Goal: Task Accomplishment & Management: Use online tool/utility

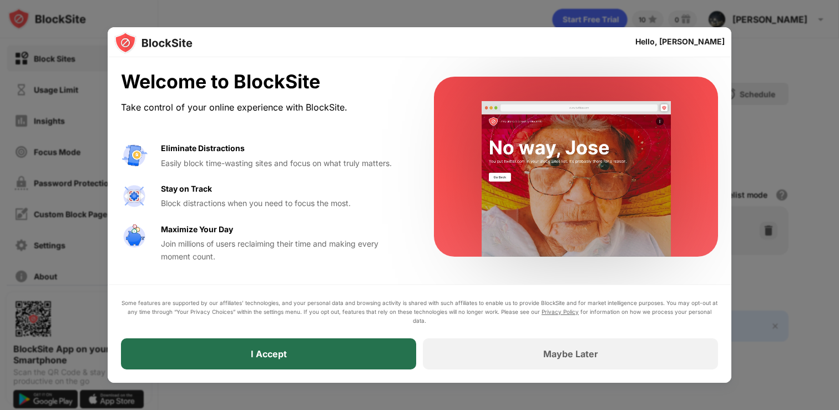
click at [380, 354] on div "I Accept" at bounding box center [268, 353] width 295 height 31
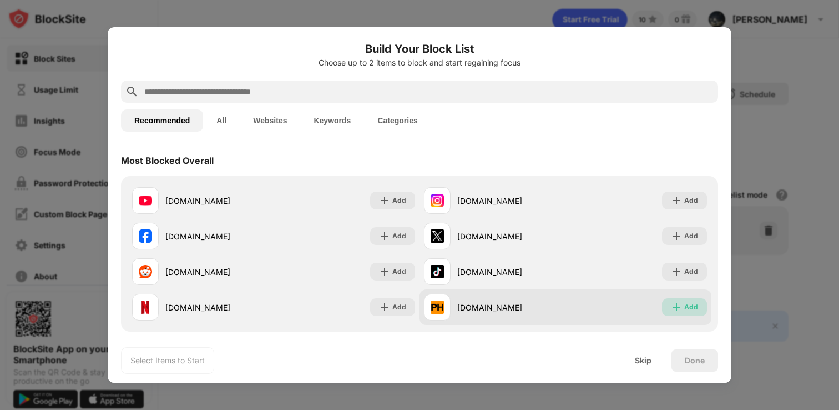
click at [662, 304] on div "Add" at bounding box center [684, 307] width 45 height 18
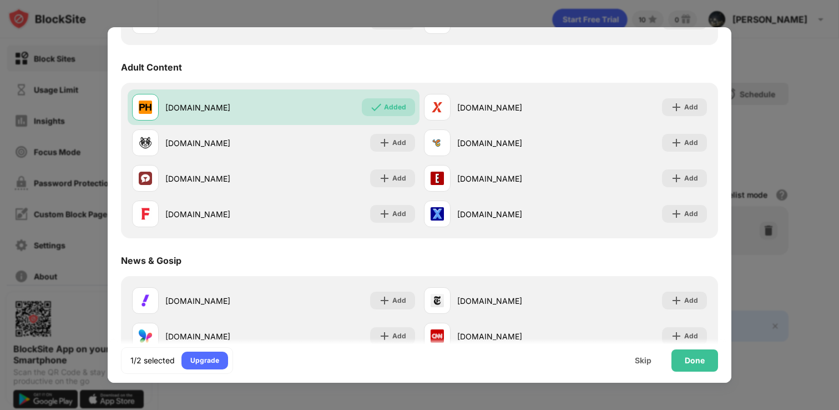
scroll to position [481, 0]
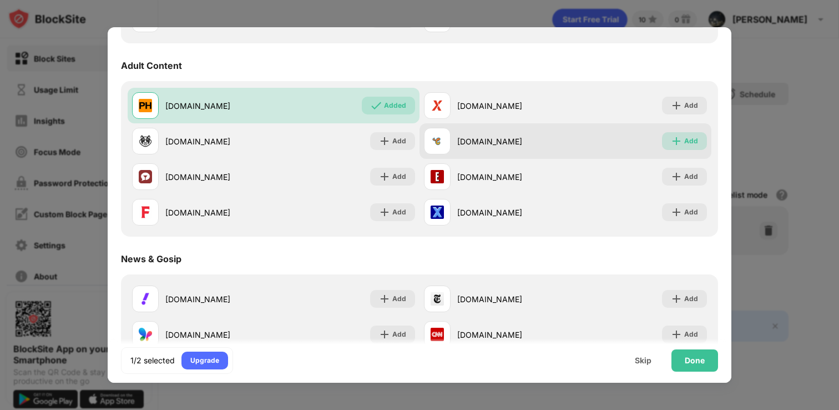
click at [684, 145] on div "Add" at bounding box center [691, 140] width 14 height 11
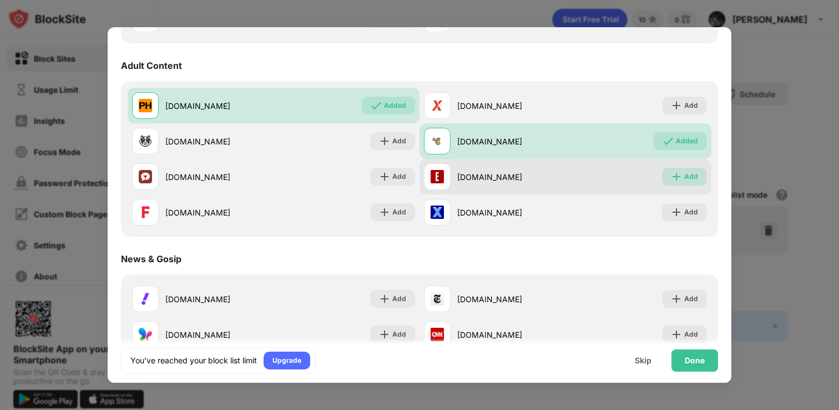
click at [684, 172] on div "Add" at bounding box center [691, 176] width 14 height 11
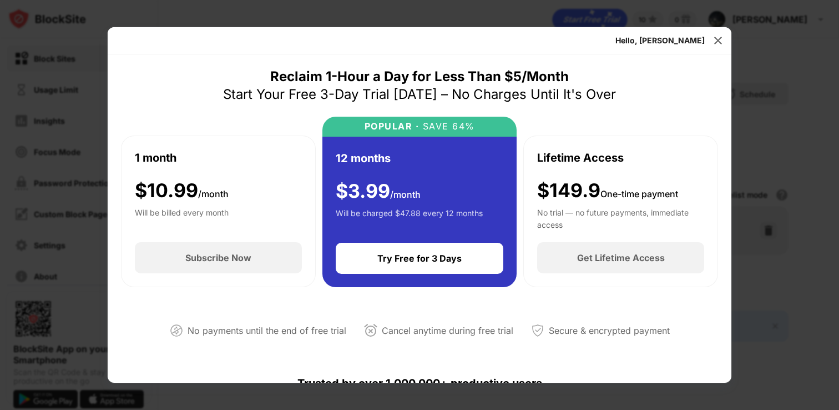
click at [702, 46] on div "Hello, [PERSON_NAME]" at bounding box center [660, 41] width 89 height 18
click at [714, 46] on img at bounding box center [718, 40] width 11 height 11
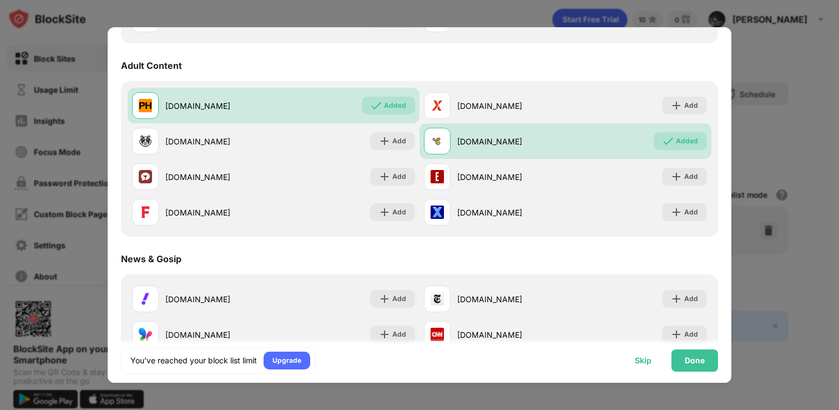
click at [648, 367] on div "Skip" at bounding box center [643, 360] width 43 height 22
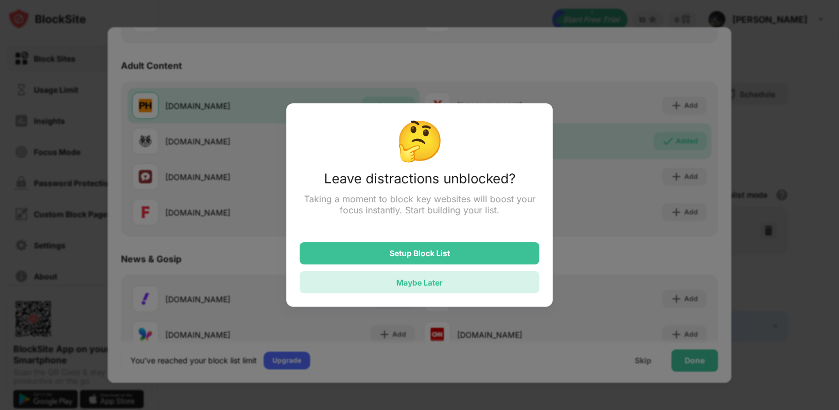
click at [516, 285] on div "Maybe Later" at bounding box center [420, 282] width 240 height 22
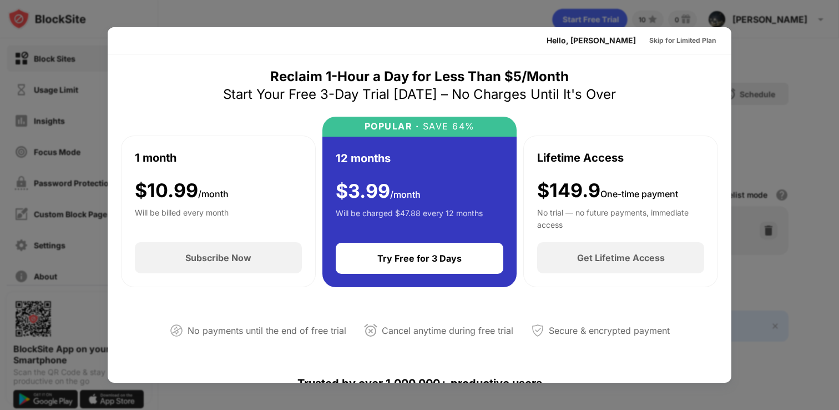
click at [596, 16] on div at bounding box center [419, 205] width 839 height 410
